Goal: Communication & Community: Answer question/provide support

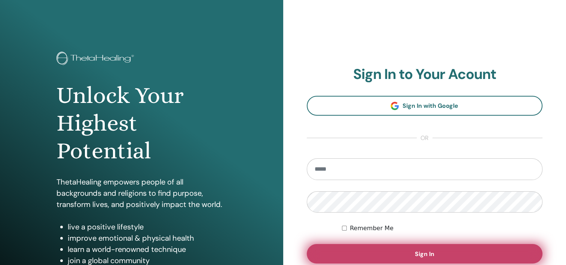
type input "**********"
click at [434, 253] on button "Sign In" at bounding box center [425, 253] width 236 height 19
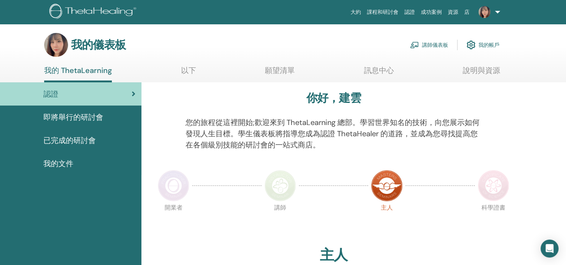
click at [433, 43] on font "講師儀表板" at bounding box center [435, 45] width 26 height 7
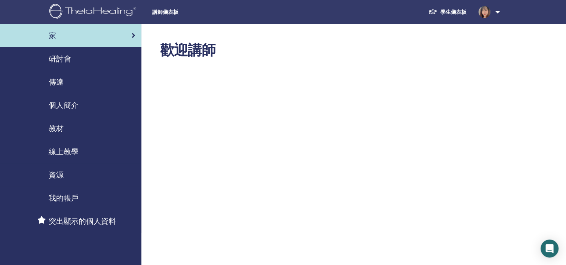
click at [68, 59] on span "研討會" at bounding box center [60, 58] width 22 height 11
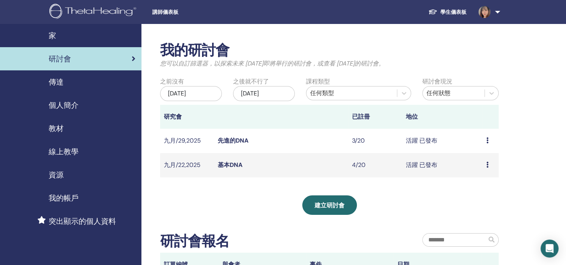
click at [59, 83] on span "傳達" at bounding box center [56, 81] width 15 height 11
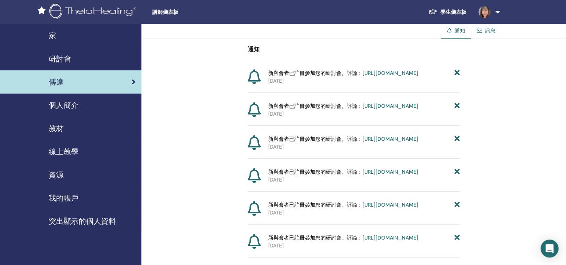
click at [486, 28] on link "訊息" at bounding box center [490, 30] width 10 height 7
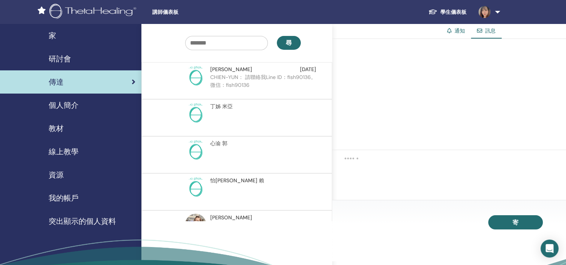
click at [239, 76] on p "CHIEN-YUN： 請聯絡我Line ID：fish90136。微信：fish90136" at bounding box center [264, 84] width 109 height 22
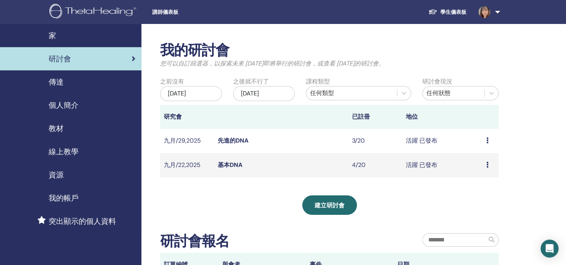
click at [229, 169] on link "基本DNA" at bounding box center [230, 165] width 25 height 8
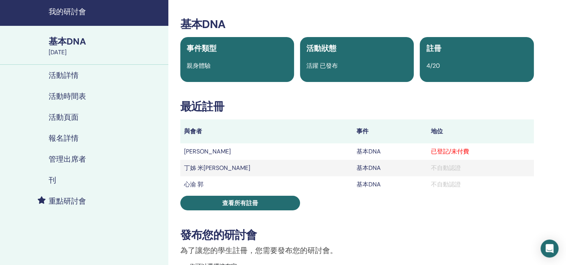
scroll to position [37, 0]
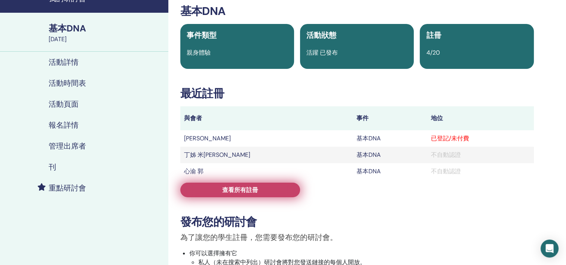
click at [233, 189] on span "查看所有註冊" at bounding box center [240, 190] width 36 height 8
